Goal: Transaction & Acquisition: Subscribe to service/newsletter

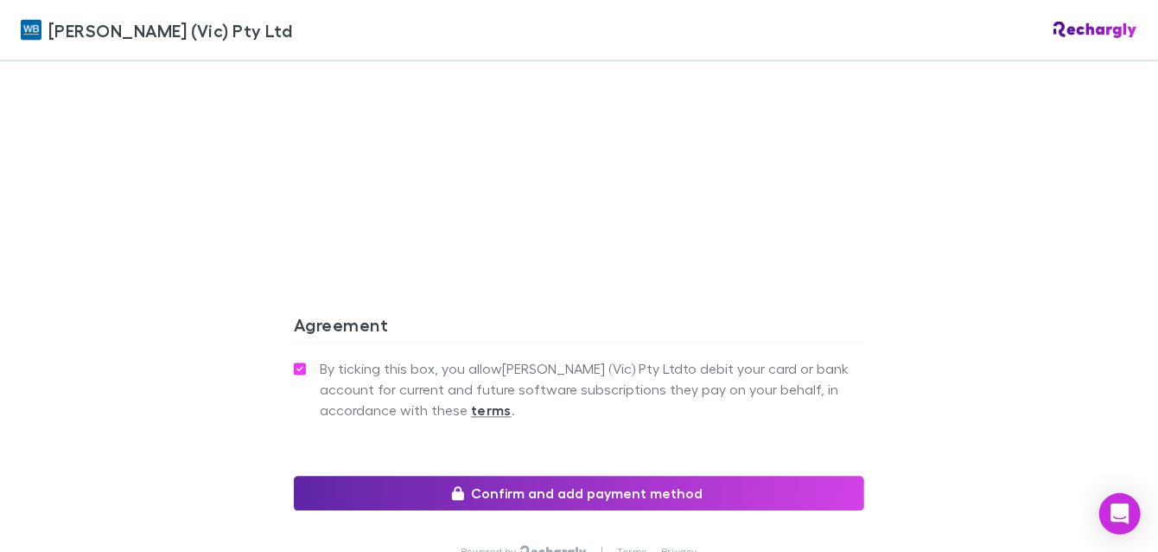
scroll to position [1702, 0]
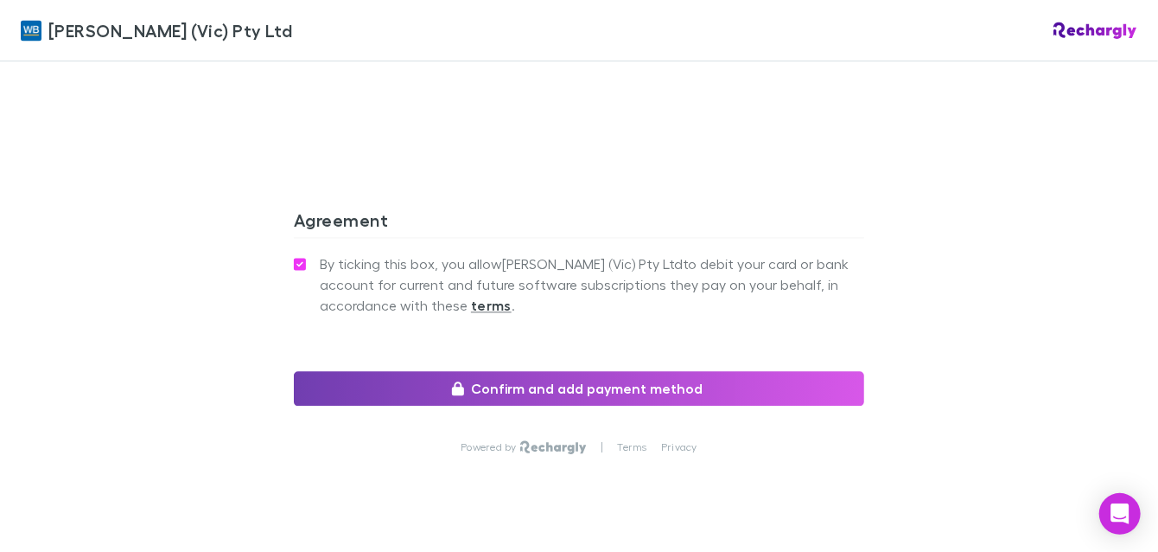
click at [572, 371] on button "Confirm and add payment method" at bounding box center [579, 388] width 571 height 35
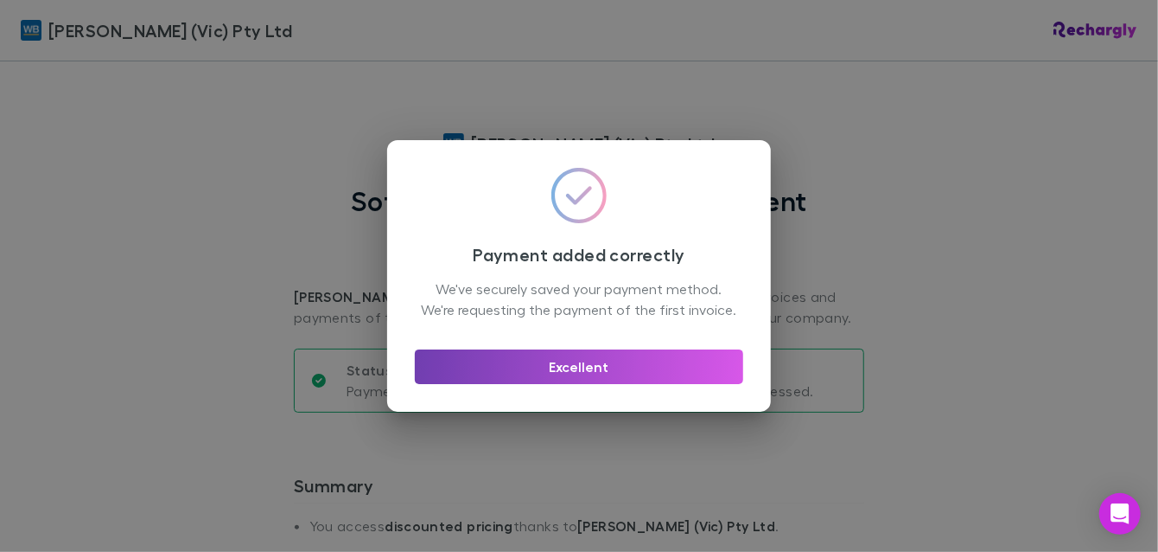
click at [596, 376] on button "Excellent" at bounding box center [579, 366] width 328 height 35
